Goal: Task Accomplishment & Management: Use online tool/utility

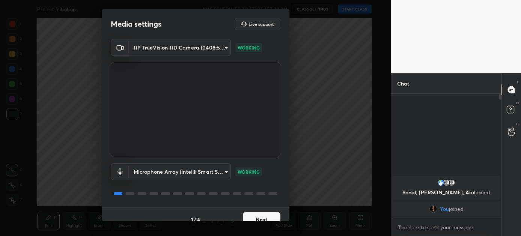
click at [254, 215] on button "Next" at bounding box center [262, 219] width 38 height 15
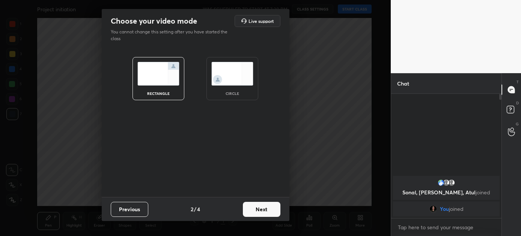
click at [254, 208] on button "Next" at bounding box center [262, 209] width 38 height 15
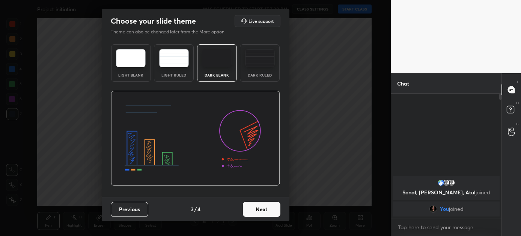
click at [254, 208] on button "Next" at bounding box center [262, 209] width 38 height 15
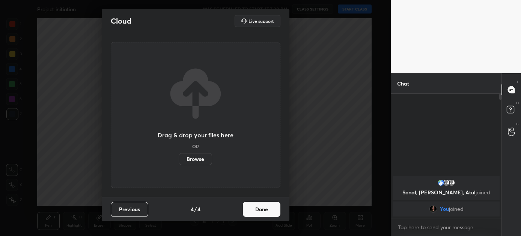
click at [254, 208] on button "Done" at bounding box center [262, 209] width 38 height 15
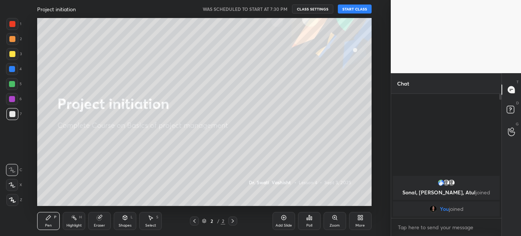
click at [353, 6] on button "START CLASS" at bounding box center [355, 9] width 34 height 9
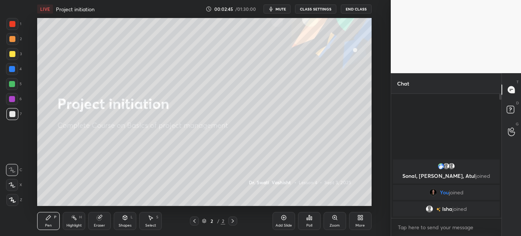
click at [357, 219] on icon at bounding box center [360, 218] width 6 height 6
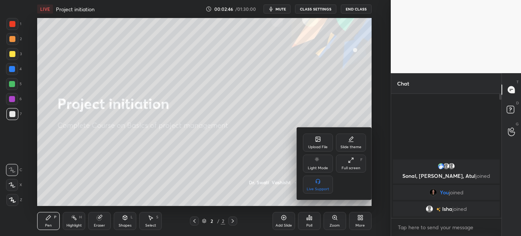
click at [315, 138] on icon at bounding box center [318, 139] width 6 height 6
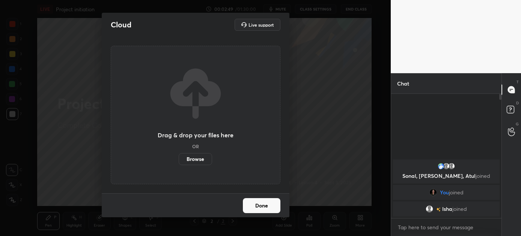
click at [189, 159] on label "Browse" at bounding box center [195, 159] width 33 height 12
click at [179, 159] on input "Browse" at bounding box center [179, 159] width 0 height 12
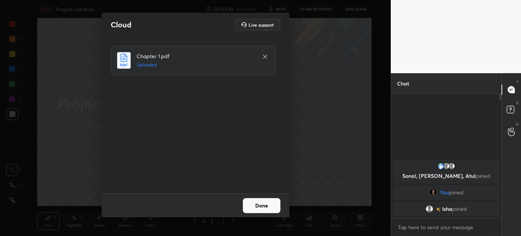
click at [258, 203] on button "Done" at bounding box center [262, 205] width 38 height 15
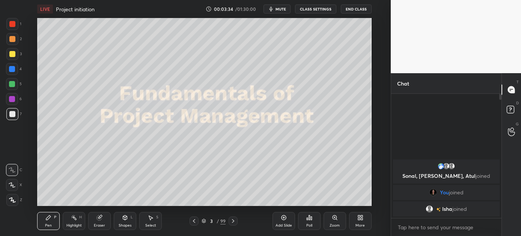
click at [233, 219] on icon at bounding box center [233, 221] width 6 height 6
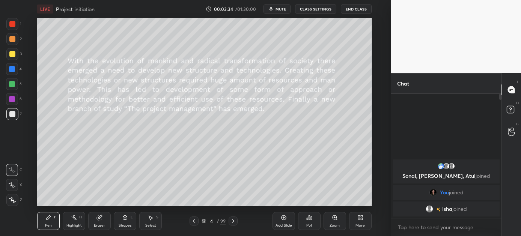
click at [233, 219] on icon at bounding box center [233, 221] width 6 height 6
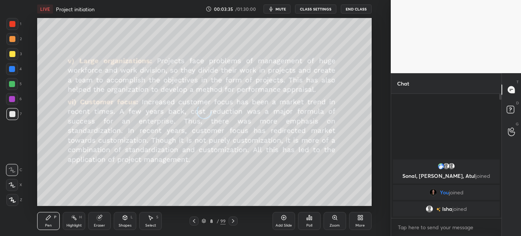
click at [233, 219] on icon at bounding box center [233, 221] width 6 height 6
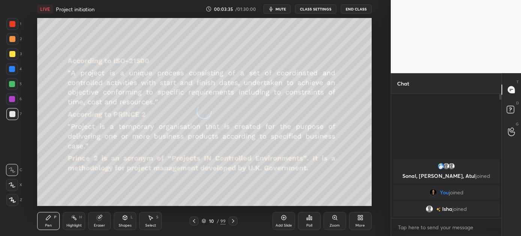
click at [233, 219] on icon at bounding box center [233, 221] width 6 height 6
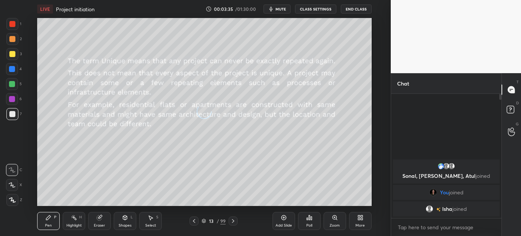
click at [233, 219] on icon at bounding box center [233, 221] width 6 height 6
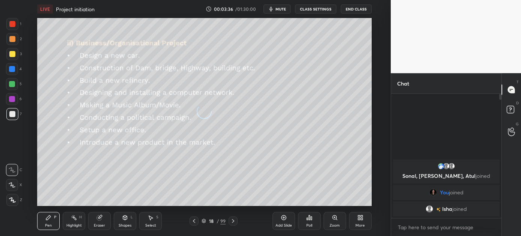
click at [233, 219] on icon at bounding box center [233, 221] width 6 height 6
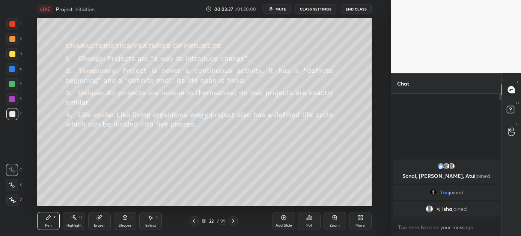
click at [233, 219] on icon at bounding box center [233, 221] width 6 height 6
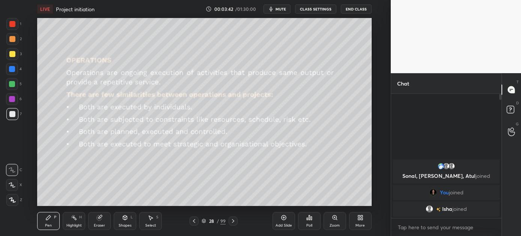
click at [233, 219] on icon at bounding box center [233, 221] width 6 height 6
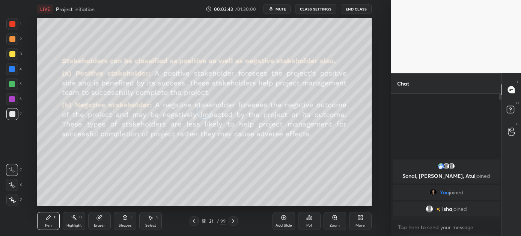
click at [233, 219] on icon at bounding box center [233, 221] width 6 height 6
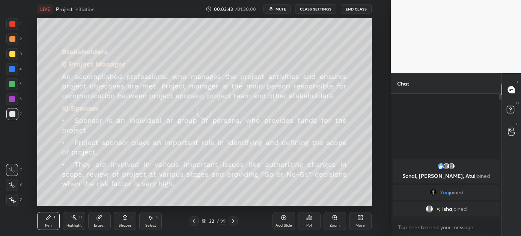
click at [233, 219] on icon at bounding box center [233, 221] width 6 height 6
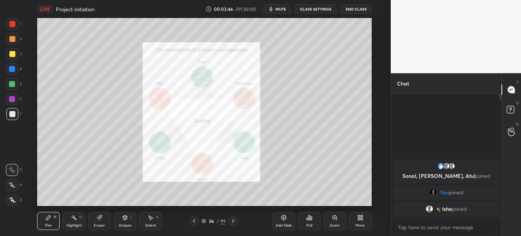
click at [233, 219] on icon at bounding box center [233, 221] width 6 height 6
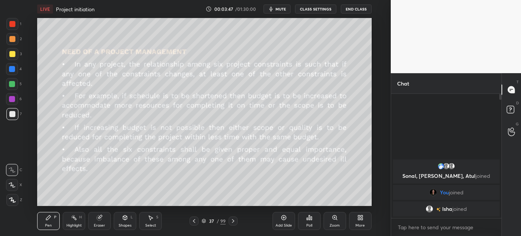
click at [233, 219] on icon at bounding box center [233, 221] width 6 height 6
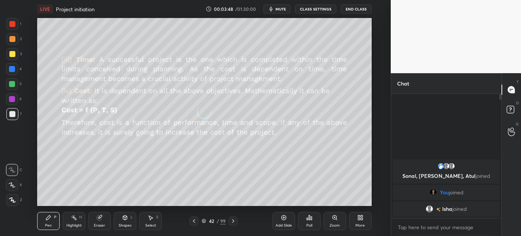
click at [233, 219] on icon at bounding box center [233, 221] width 6 height 6
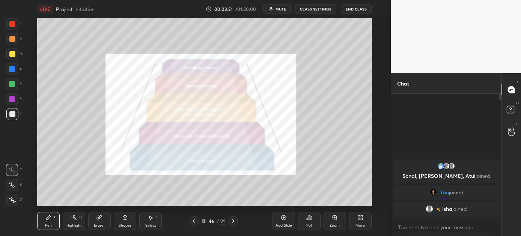
click at [233, 219] on icon at bounding box center [233, 221] width 6 height 6
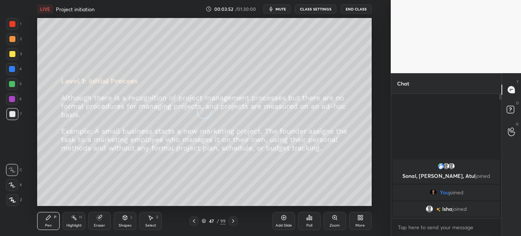
click at [233, 219] on icon at bounding box center [233, 221] width 6 height 6
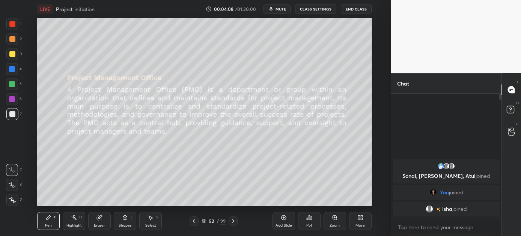
click at [193, 219] on icon at bounding box center [194, 221] width 6 height 6
click at [233, 218] on icon at bounding box center [233, 221] width 6 height 6
click at [128, 221] on div "Shapes L" at bounding box center [125, 221] width 23 height 18
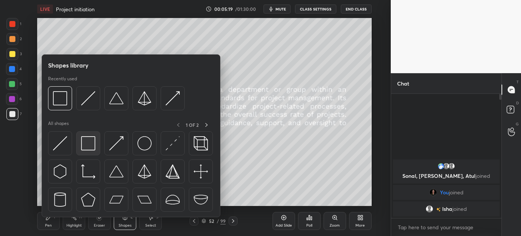
click at [91, 145] on img at bounding box center [88, 143] width 14 height 14
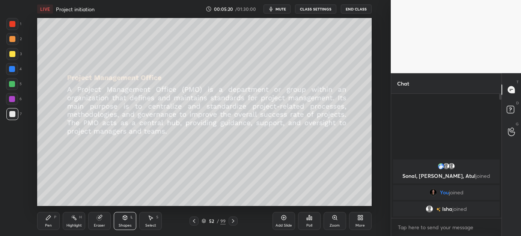
click at [12, 85] on div at bounding box center [12, 84] width 6 height 6
click at [50, 222] on div "Pen P" at bounding box center [48, 221] width 23 height 18
click at [234, 221] on icon at bounding box center [233, 221] width 6 height 6
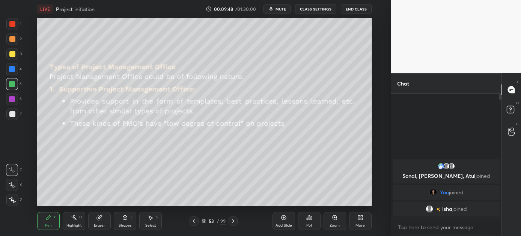
click at [233, 221] on icon at bounding box center [233, 221] width 6 height 6
click at [193, 221] on icon at bounding box center [194, 221] width 2 height 4
click at [233, 221] on icon at bounding box center [233, 221] width 6 height 6
click at [231, 221] on icon at bounding box center [233, 221] width 6 height 6
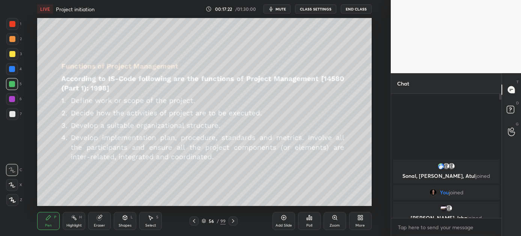
click at [236, 220] on div at bounding box center [232, 220] width 9 height 9
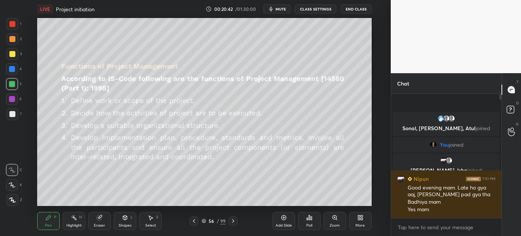
click at [232, 221] on icon at bounding box center [233, 221] width 6 height 6
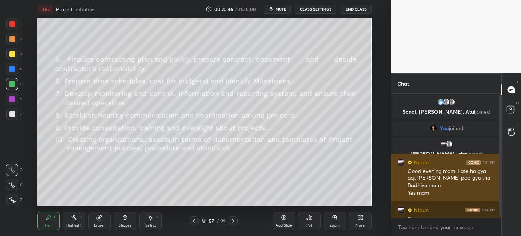
click at [433, 183] on div "Badhiya mam" at bounding box center [451, 186] width 88 height 8
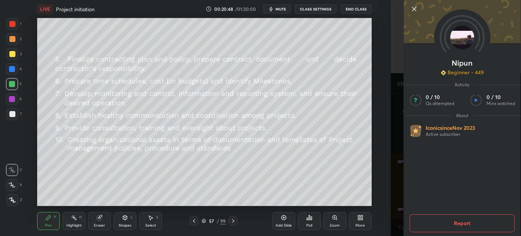
click at [414, 9] on icon at bounding box center [414, 9] width 4 height 4
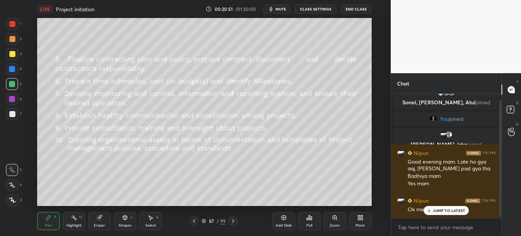
scroll to position [7, 0]
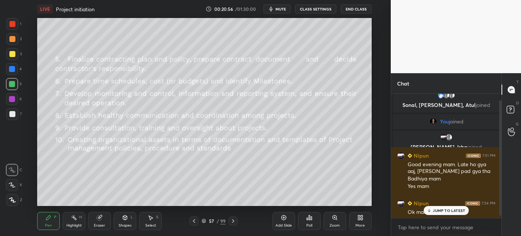
click at [452, 212] on p "JUMP TO LATEST" at bounding box center [449, 210] width 32 height 5
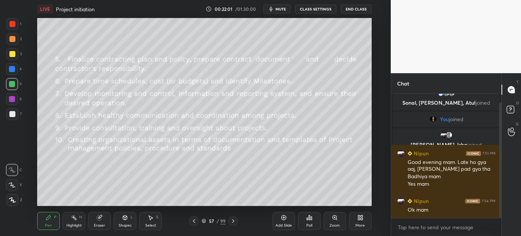
click at [279, 8] on span "mute" at bounding box center [280, 8] width 11 height 5
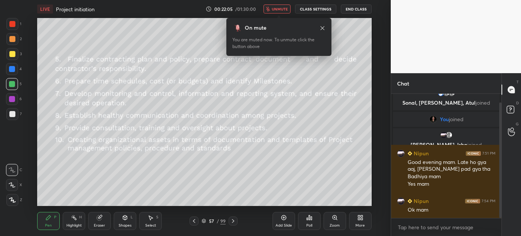
click at [286, 85] on div "LIVE Project initiation 00:22:05 / 01:30:00 unmute CLASS SETTINGS End Class Set…" at bounding box center [204, 118] width 361 height 236
click at [278, 8] on span "unmute" at bounding box center [280, 8] width 16 height 5
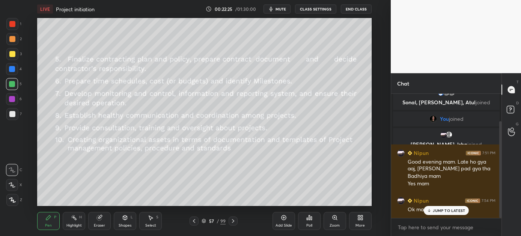
scroll to position [35, 0]
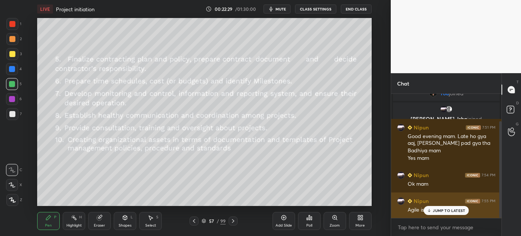
click at [442, 206] on div "Agile isme aata hai naa" at bounding box center [451, 209] width 88 height 9
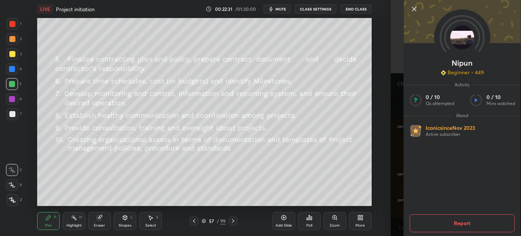
click at [413, 9] on icon at bounding box center [414, 9] width 4 height 4
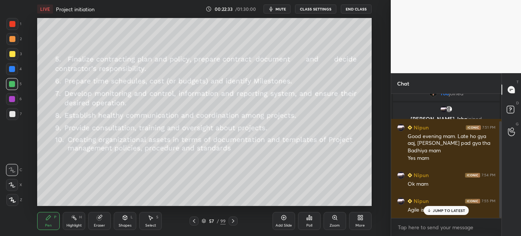
click at [437, 210] on p "JUMP TO LATEST" at bounding box center [449, 210] width 32 height 5
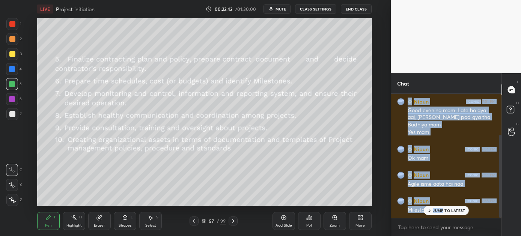
click at [319, 129] on div "1 2 3 4 5 6 7 C X Z C X Z E E Erase all H H LIVE Project initiation 00:22:42 / …" at bounding box center [260, 118] width 521 height 236
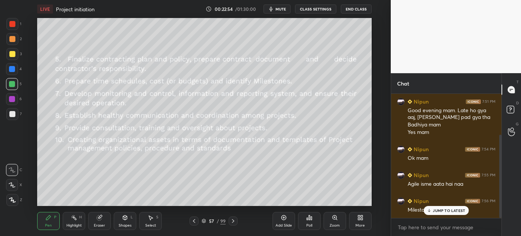
click at [457, 209] on p "JUMP TO LATEST" at bounding box center [449, 210] width 32 height 5
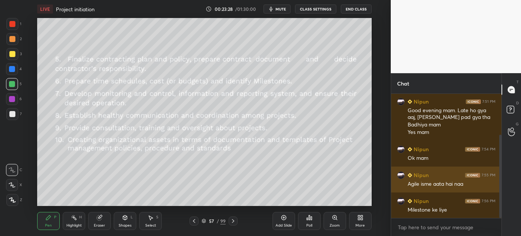
scroll to position [88, 0]
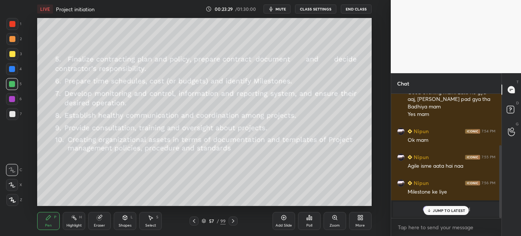
click at [437, 210] on p "JUMP TO LATEST" at bounding box center [449, 210] width 32 height 5
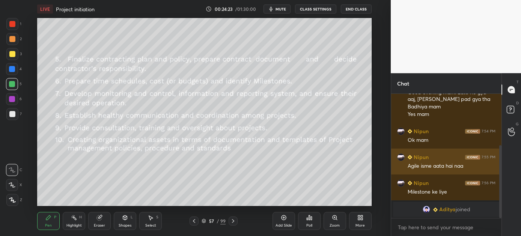
scroll to position [121, 0]
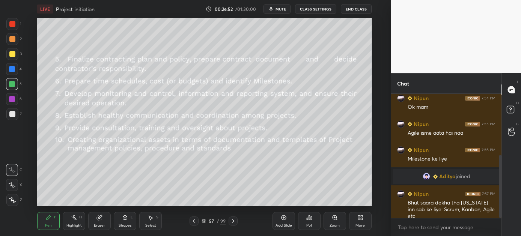
click at [234, 221] on icon at bounding box center [233, 221] width 6 height 6
click at [126, 217] on icon at bounding box center [125, 217] width 4 height 5
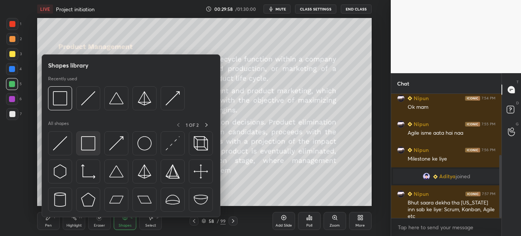
click at [90, 143] on img at bounding box center [88, 143] width 14 height 14
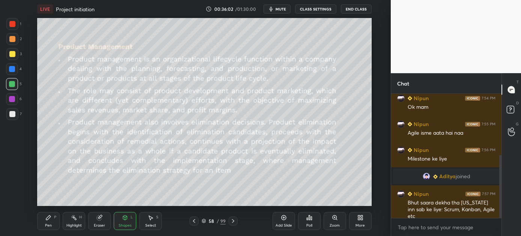
click at [234, 219] on icon at bounding box center [233, 221] width 6 height 6
click at [231, 221] on icon at bounding box center [233, 221] width 6 height 6
click at [50, 224] on div "Pen" at bounding box center [48, 226] width 7 height 4
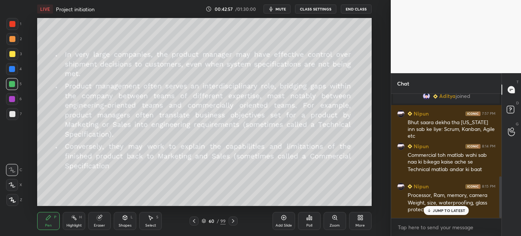
scroll to position [247, 0]
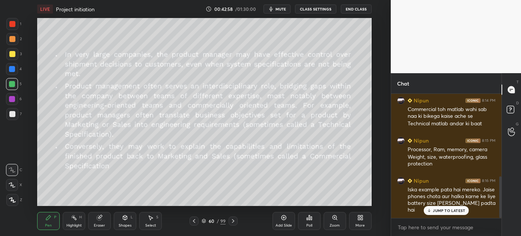
click at [450, 208] on p "JUMP TO LATEST" at bounding box center [449, 210] width 32 height 5
click at [234, 219] on icon at bounding box center [233, 221] width 6 height 6
click at [129, 221] on div "Shapes L" at bounding box center [125, 221] width 23 height 18
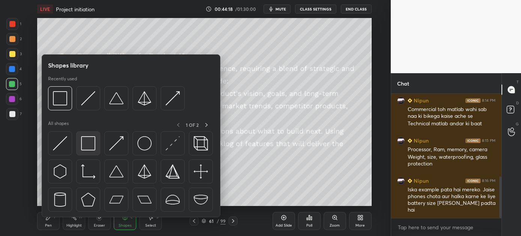
click at [86, 138] on img at bounding box center [88, 143] width 14 height 14
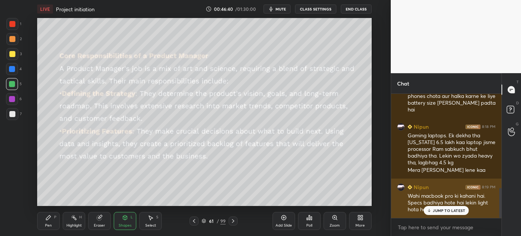
scroll to position [386, 0]
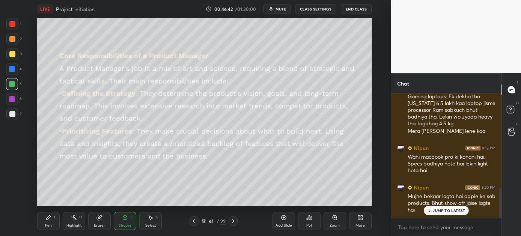
click at [437, 210] on p "JUMP TO LATEST" at bounding box center [449, 210] width 32 height 5
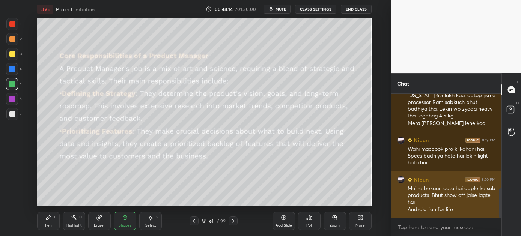
scroll to position [420, 0]
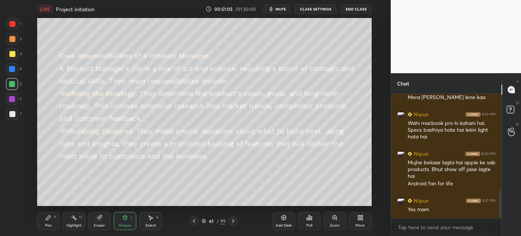
click at [234, 219] on icon at bounding box center [233, 221] width 6 height 6
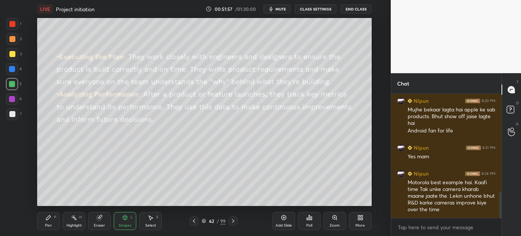
scroll to position [505, 0]
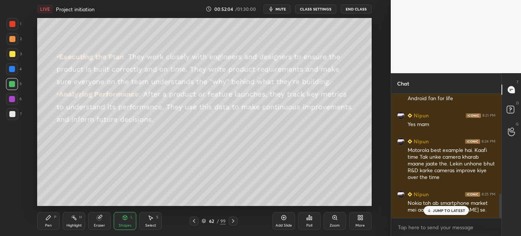
click at [434, 210] on p "JUMP TO LATEST" at bounding box center [449, 210] width 32 height 5
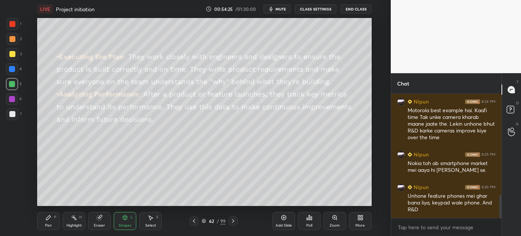
click at [234, 221] on icon at bounding box center [233, 221] width 6 height 6
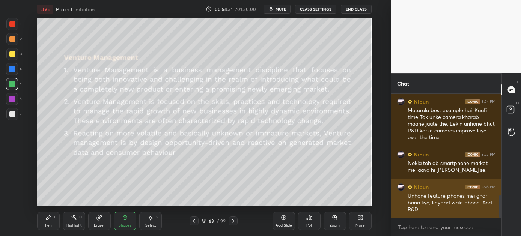
scroll to position [577, 0]
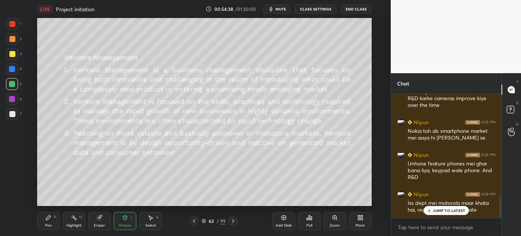
click at [443, 206] on div "JUMP TO LATEST" at bounding box center [446, 210] width 45 height 9
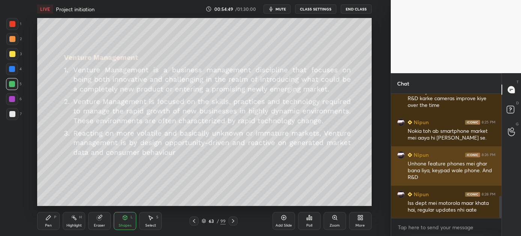
scroll to position [585, 0]
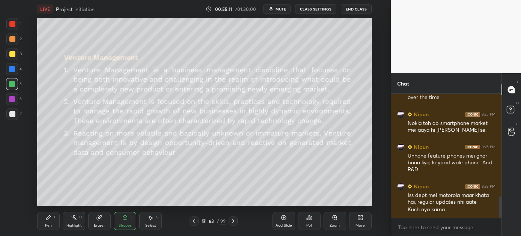
click at [48, 222] on div "Pen P" at bounding box center [48, 221] width 23 height 18
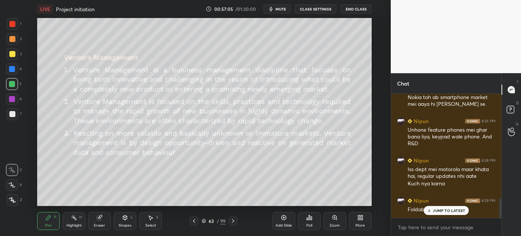
scroll to position [643, 0]
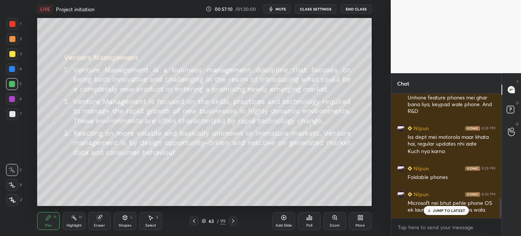
click at [431, 209] on div "JUMP TO LATEST" at bounding box center [446, 210] width 45 height 9
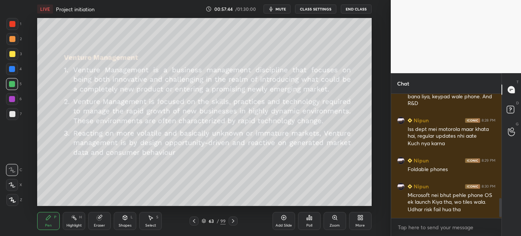
scroll to position [683, 0]
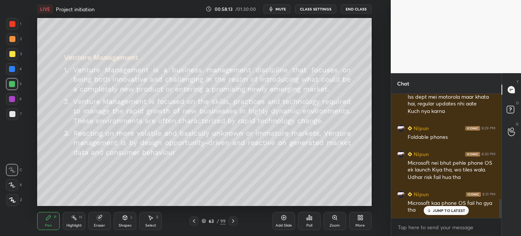
click at [435, 211] on p "JUMP TO LATEST" at bounding box center [449, 210] width 32 height 5
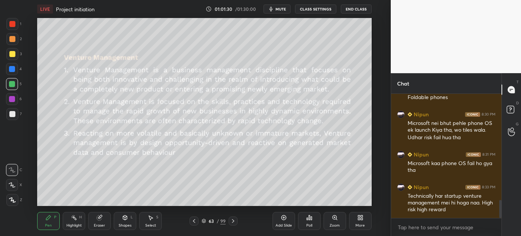
click at [229, 221] on div at bounding box center [232, 220] width 9 height 9
click at [232, 219] on icon at bounding box center [233, 221] width 6 height 6
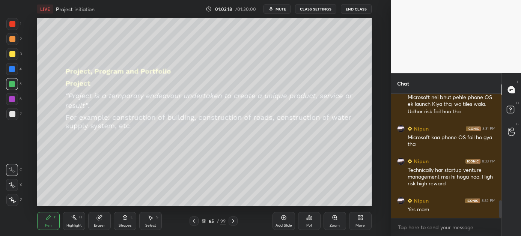
click at [352, 8] on button "End Class" at bounding box center [356, 9] width 31 height 9
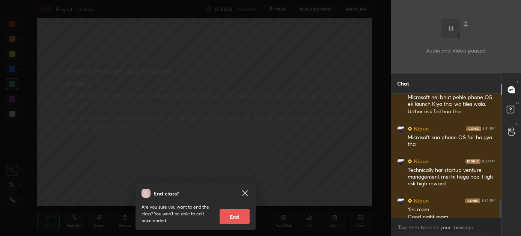
scroll to position [756, 0]
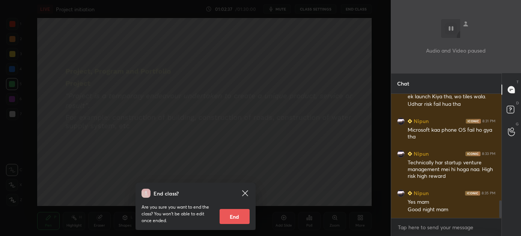
click at [229, 213] on button "End" at bounding box center [234, 216] width 30 height 15
type textarea "x"
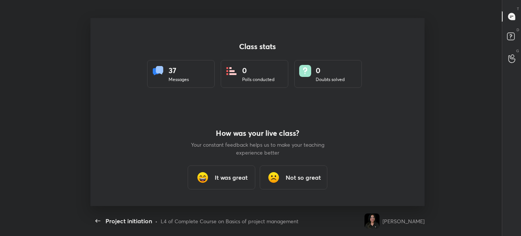
scroll to position [0, 0]
